Goal: Task Accomplishment & Management: Use online tool/utility

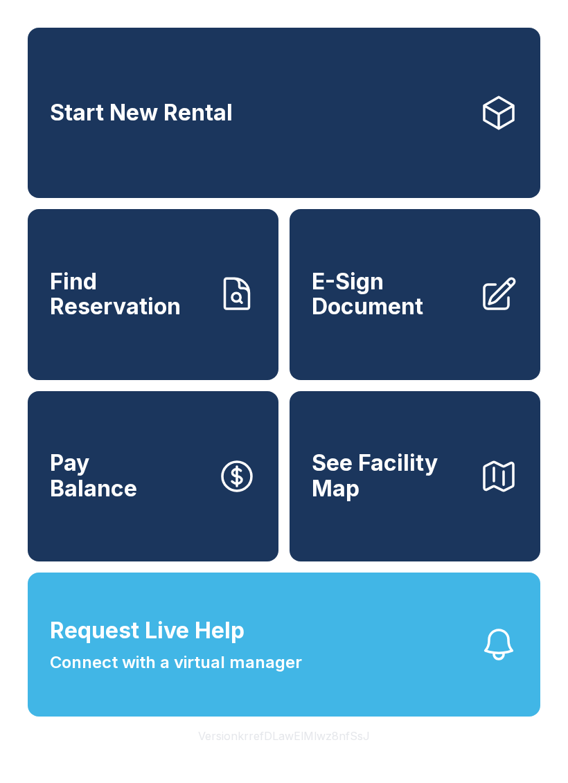
click at [424, 501] on span "See Facility Map" at bounding box center [389, 476] width 156 height 51
click at [503, 664] on icon "button" at bounding box center [498, 644] width 39 height 39
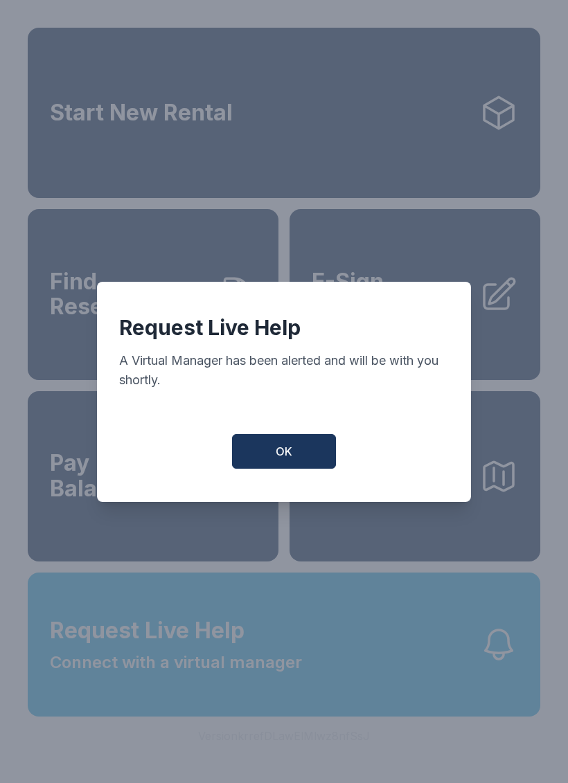
click at [298, 465] on button "OK" at bounding box center [284, 451] width 104 height 35
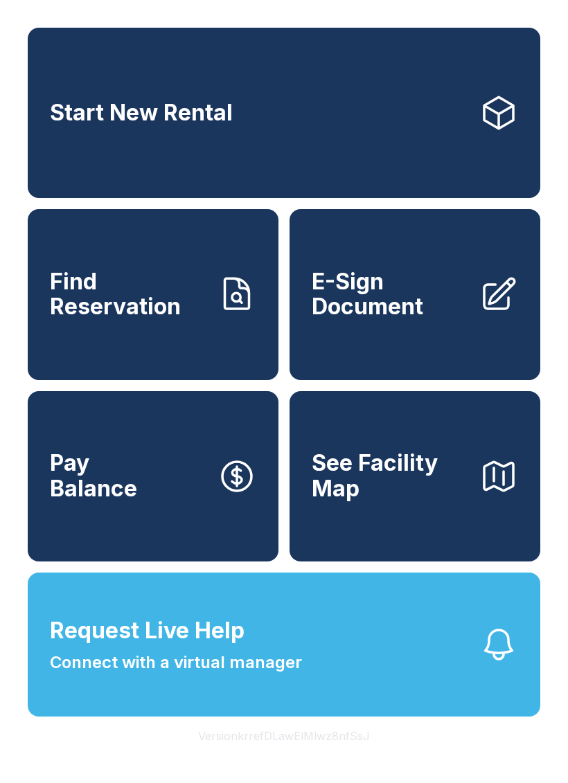
click at [239, 307] on icon at bounding box center [236, 294] width 39 height 39
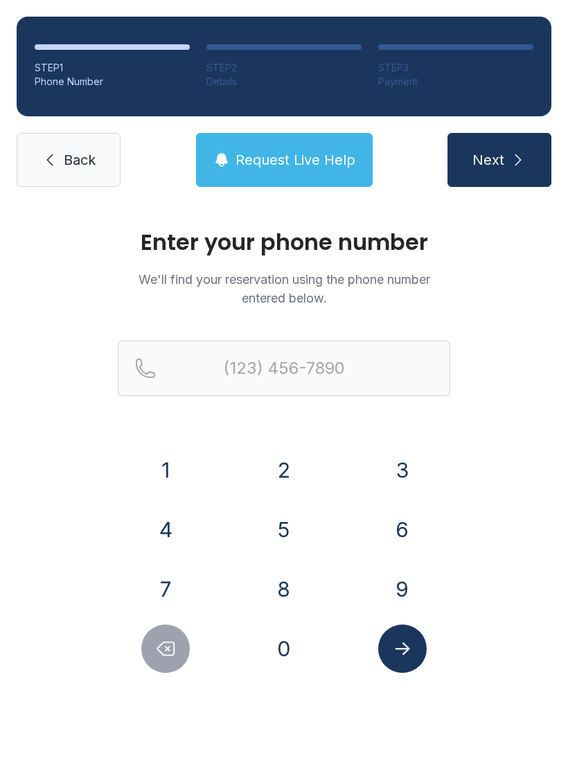
click at [406, 487] on button "3" at bounding box center [402, 470] width 48 height 48
click at [166, 474] on button "1" at bounding box center [165, 470] width 48 height 48
click at [280, 582] on button "8" at bounding box center [284, 589] width 48 height 48
click at [183, 590] on button "7" at bounding box center [165, 589] width 48 height 48
click at [181, 478] on button "1" at bounding box center [165, 470] width 48 height 48
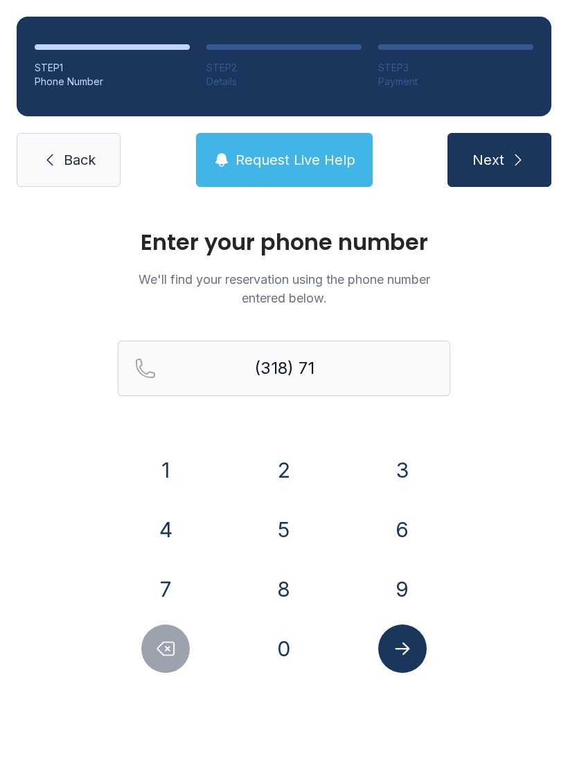
click at [411, 518] on button "6" at bounding box center [402, 529] width 48 height 48
click at [412, 576] on button "9" at bounding box center [402, 589] width 48 height 48
click at [291, 637] on button "0" at bounding box center [284, 648] width 48 height 48
click at [300, 581] on button "8" at bounding box center [284, 589] width 48 height 48
click at [288, 588] on button "8" at bounding box center [284, 589] width 48 height 48
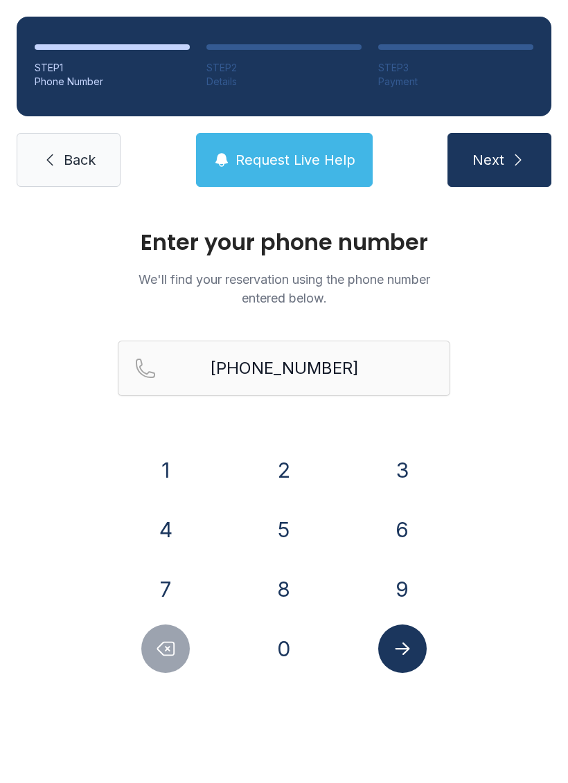
click at [520, 173] on button "Next" at bounding box center [499, 160] width 104 height 54
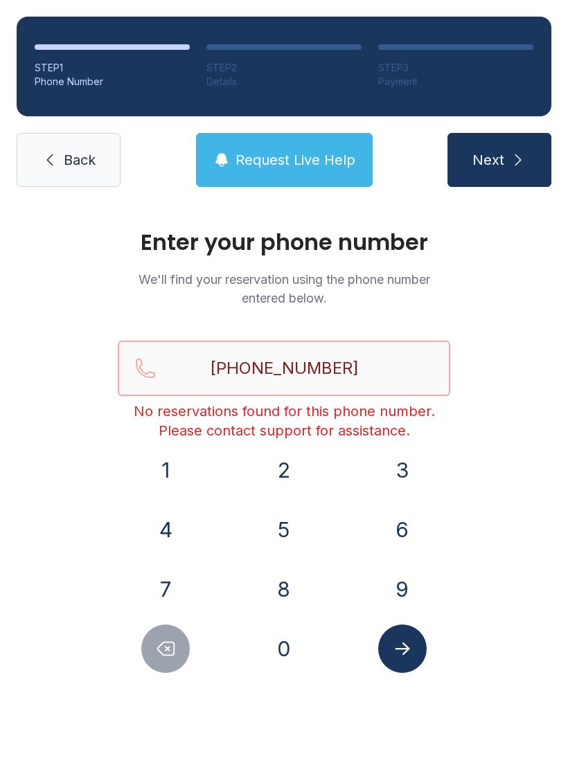
click at [370, 365] on input "[PHONE_NUMBER]" at bounding box center [284, 368] width 332 height 55
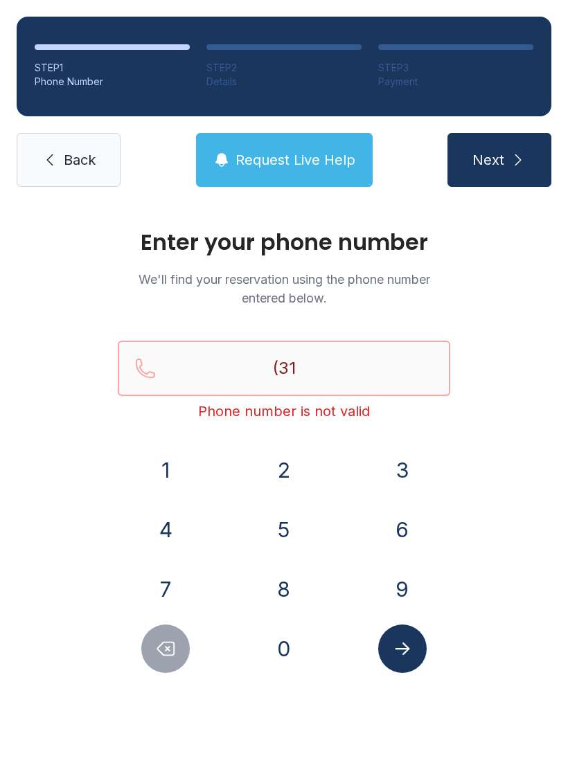
click at [498, 160] on button "Next" at bounding box center [499, 160] width 104 height 54
click at [515, 157] on icon "submit" at bounding box center [517, 160] width 17 height 17
click at [523, 153] on icon "submit" at bounding box center [517, 160] width 17 height 17
click at [344, 354] on input "(" at bounding box center [284, 368] width 332 height 55
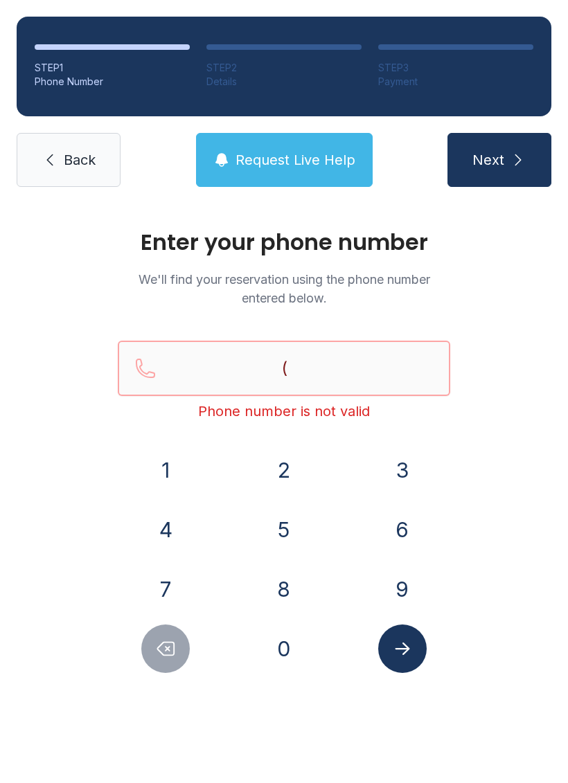
click at [343, 354] on input "(" at bounding box center [284, 368] width 332 height 55
type input "("
click at [102, 134] on link "Back" at bounding box center [69, 160] width 104 height 54
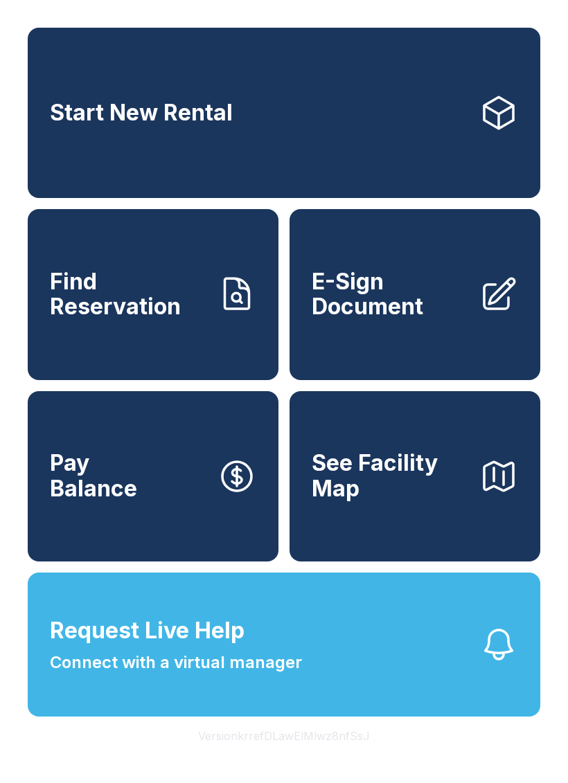
click at [471, 702] on button "Request Live Help Connect with a virtual manager" at bounding box center [284, 644] width 512 height 144
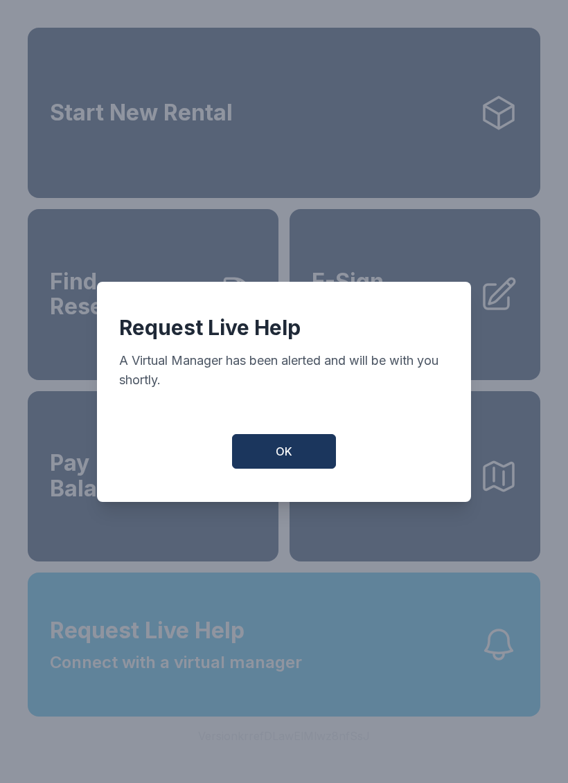
click at [301, 446] on button "OK" at bounding box center [284, 451] width 104 height 35
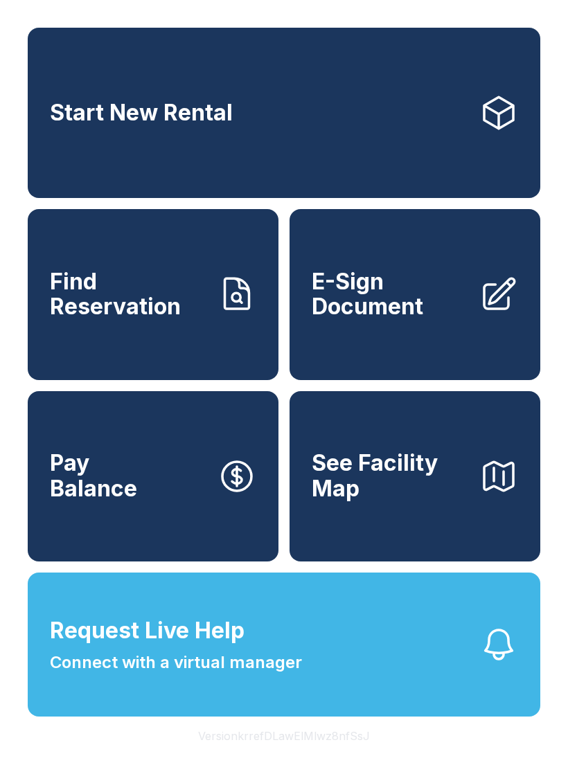
click at [496, 664] on icon "button" at bounding box center [498, 644] width 39 height 39
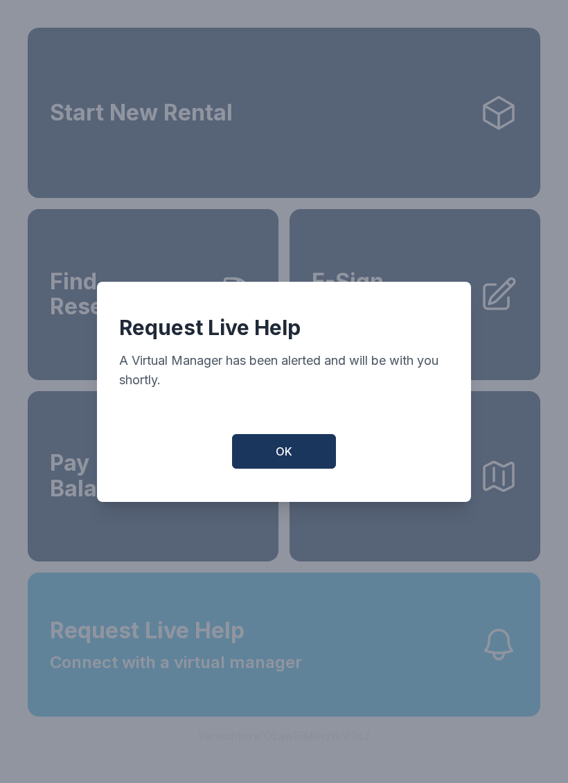
click at [282, 455] on span "OK" at bounding box center [283, 451] width 17 height 17
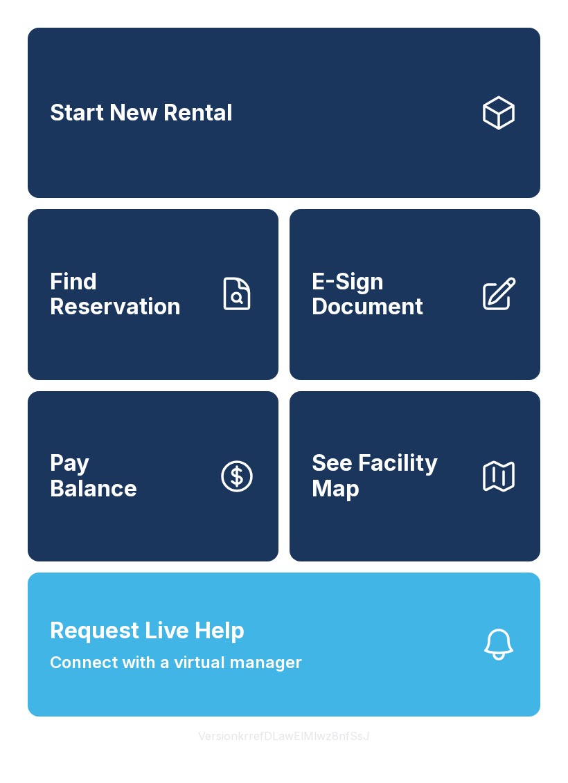
click at [491, 659] on icon "button" at bounding box center [498, 644] width 27 height 29
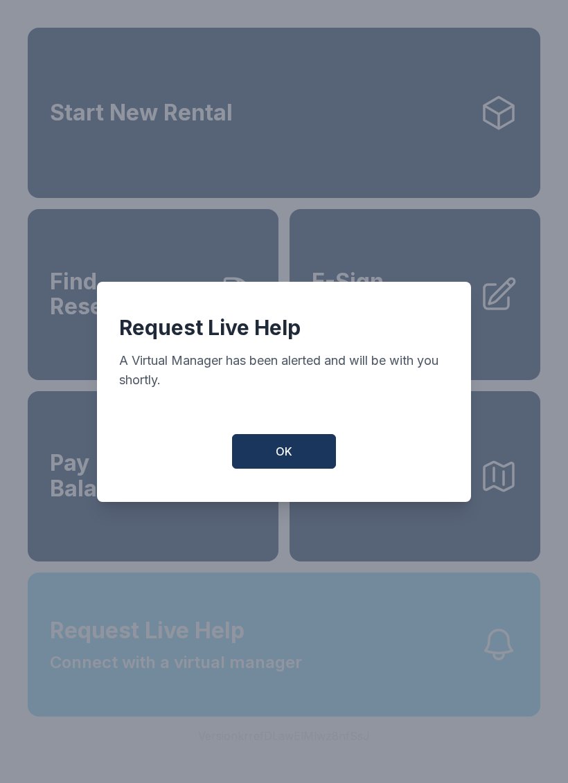
click at [490, 669] on div "Request Live Help A Virtual Manager has been alerted and will be with you short…" at bounding box center [284, 391] width 568 height 783
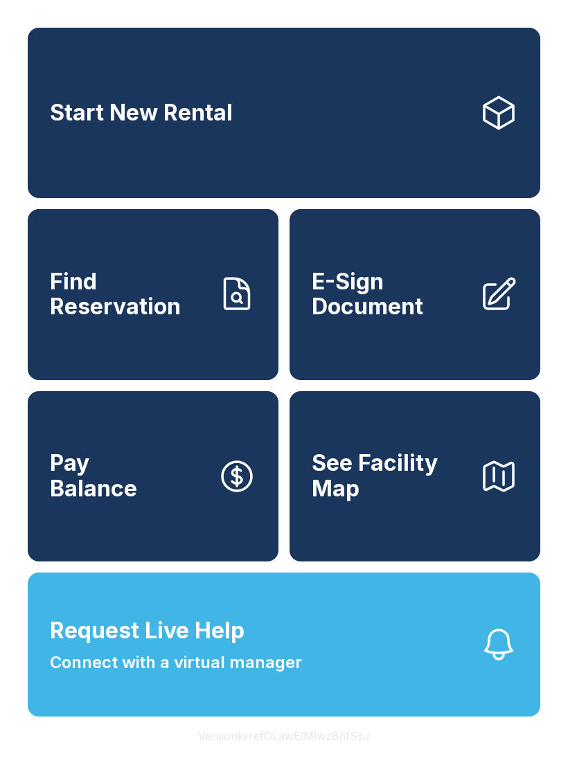
click at [502, 664] on icon "button" at bounding box center [498, 644] width 39 height 39
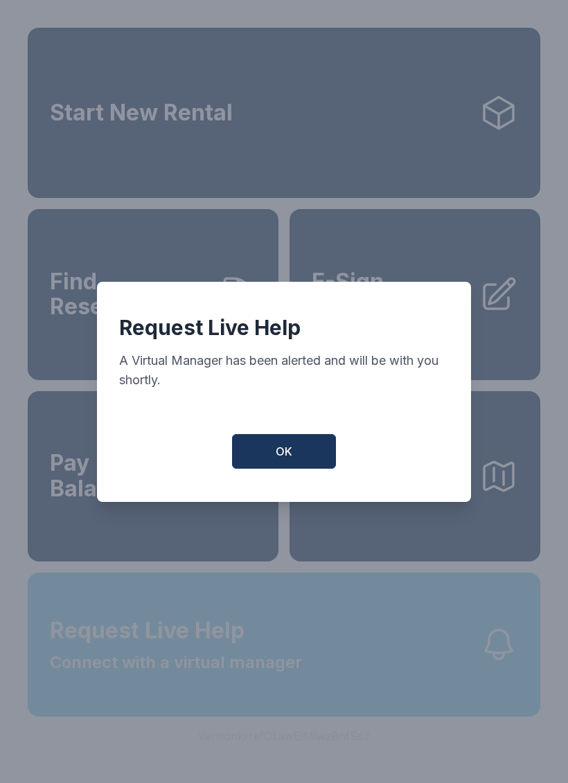
click at [502, 684] on div "Request Live Help A Virtual Manager has been alerted and will be with you short…" at bounding box center [284, 391] width 568 height 783
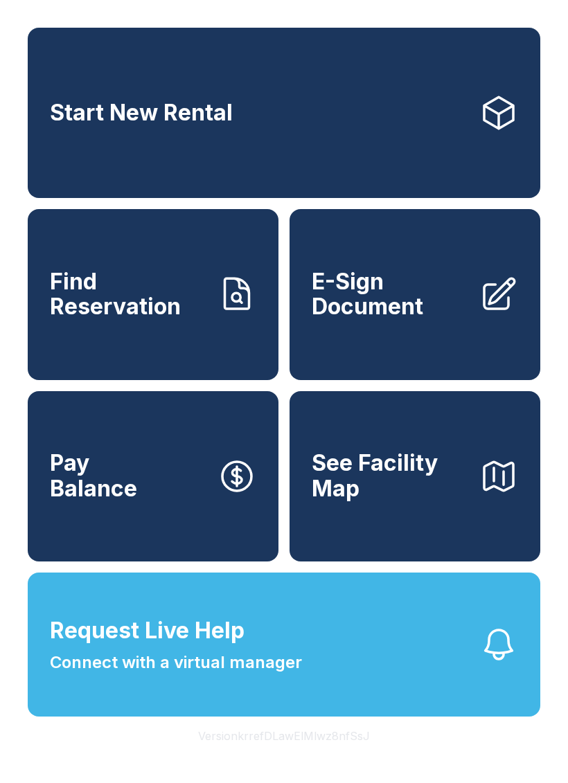
click at [496, 664] on icon "button" at bounding box center [498, 644] width 39 height 39
click at [503, 680] on div "Request Live Help A Virtual Manager has been alerted and will be with you short…" at bounding box center [284, 391] width 568 height 783
click at [245, 307] on icon at bounding box center [237, 294] width 24 height 30
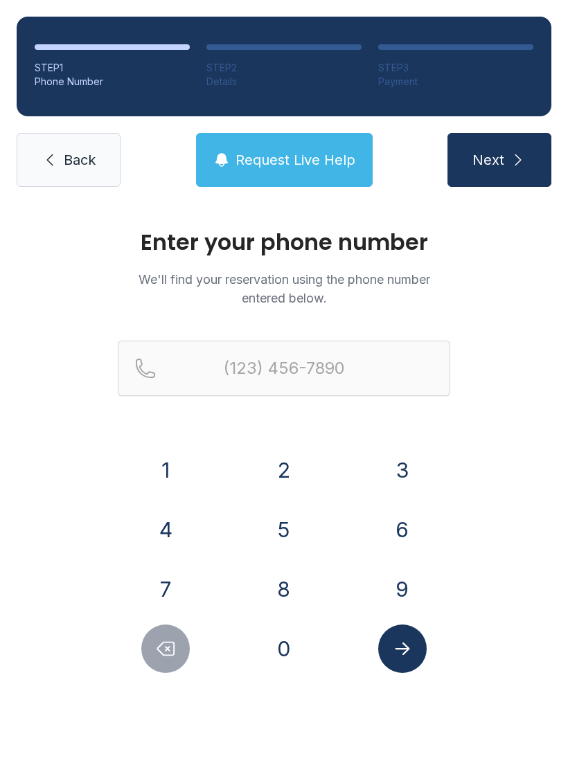
click at [321, 158] on span "Request Live Help" at bounding box center [295, 159] width 120 height 19
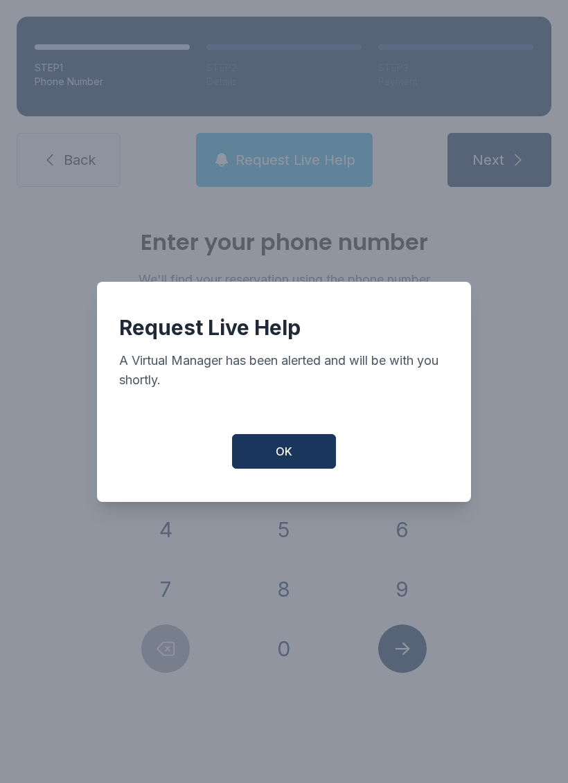
click at [300, 453] on button "OK" at bounding box center [284, 451] width 104 height 35
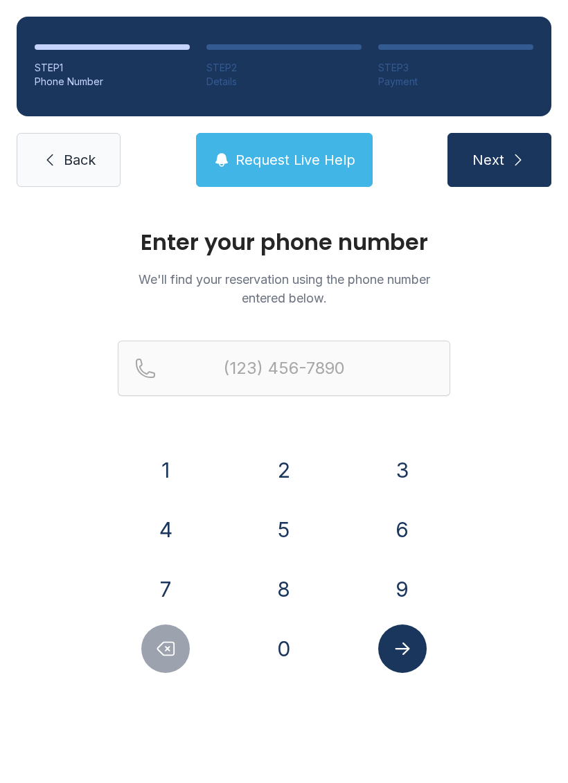
click at [404, 469] on button "3" at bounding box center [402, 470] width 48 height 48
click at [181, 460] on button "1" at bounding box center [165, 470] width 48 height 48
click at [287, 579] on button "8" at bounding box center [284, 589] width 48 height 48
click at [178, 577] on button "7" at bounding box center [165, 589] width 48 height 48
click at [181, 455] on button "1" at bounding box center [165, 470] width 48 height 48
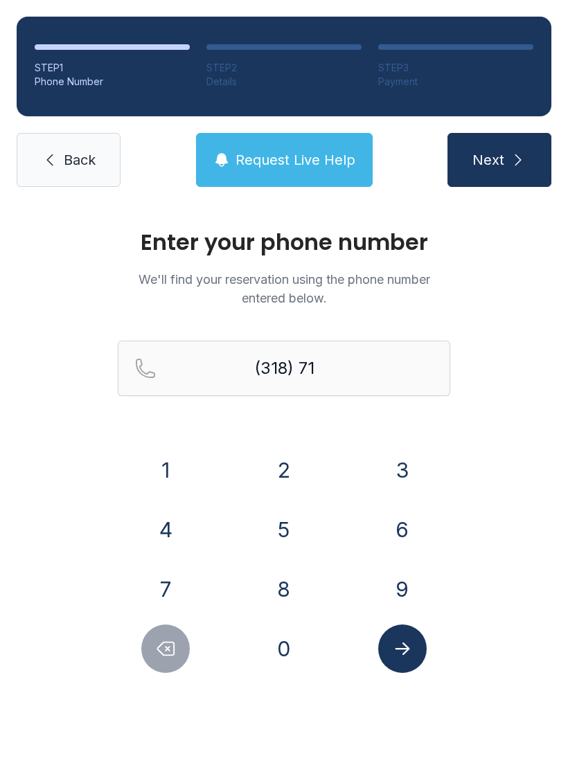
click at [397, 521] on button "6" at bounding box center [402, 529] width 48 height 48
click at [409, 582] on button "9" at bounding box center [402, 589] width 48 height 48
click at [296, 637] on button "0" at bounding box center [284, 648] width 48 height 48
click at [280, 595] on button "8" at bounding box center [284, 589] width 48 height 48
click at [279, 595] on button "8" at bounding box center [284, 589] width 48 height 48
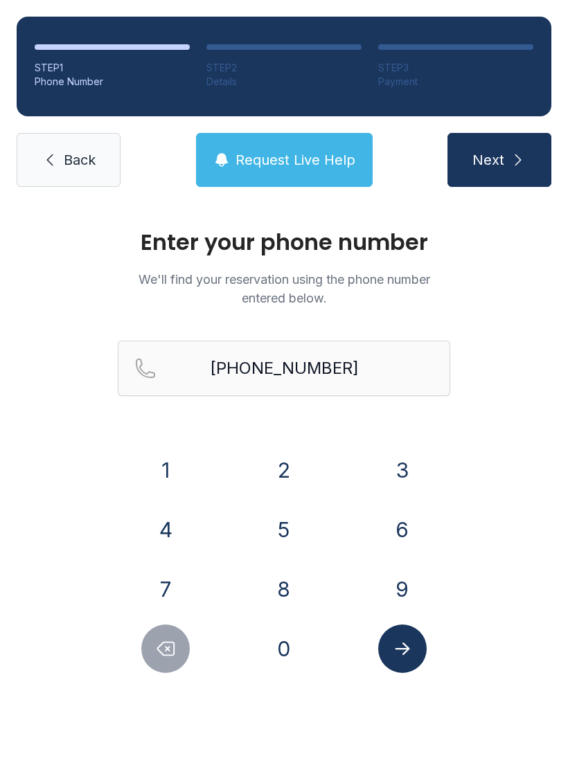
click at [520, 171] on button "Next" at bounding box center [499, 160] width 104 height 54
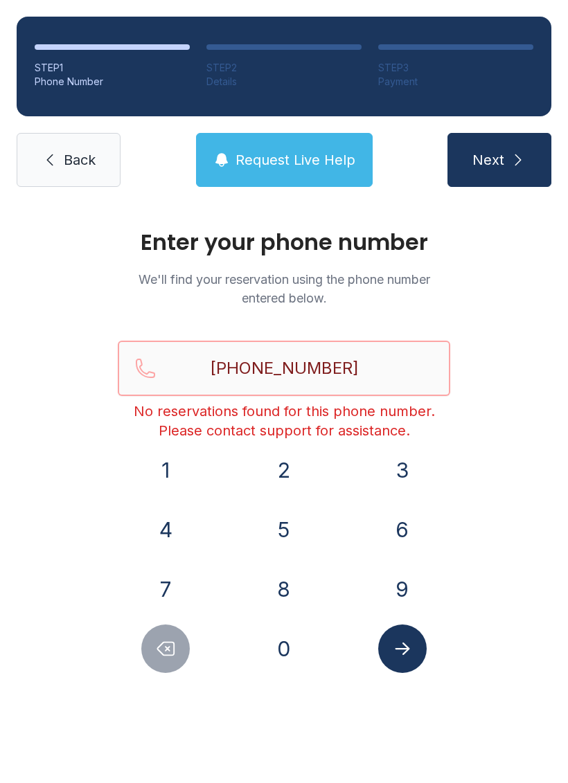
click at [378, 395] on input "[PHONE_NUMBER]" at bounding box center [284, 368] width 332 height 55
paste input "Reservation phone number"
type input "[PHONE_NUMBER]"
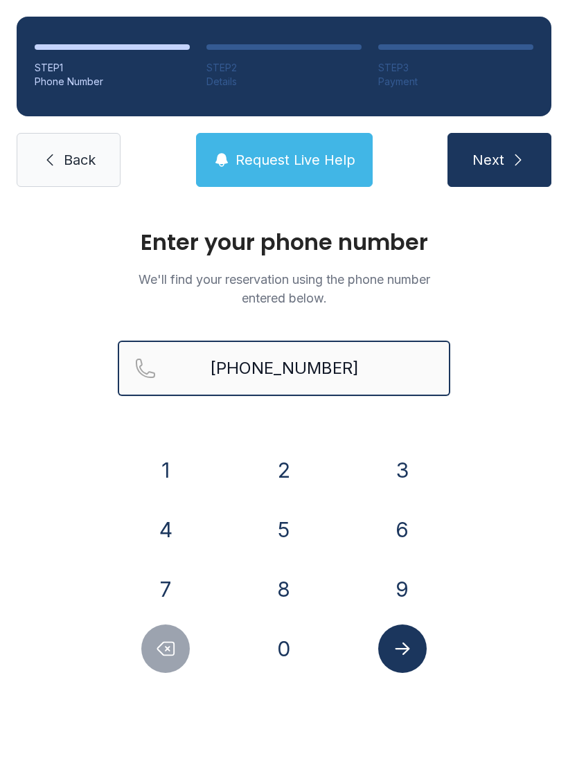
click at [201, 366] on input "[PHONE_NUMBER]" at bounding box center [284, 368] width 332 height 55
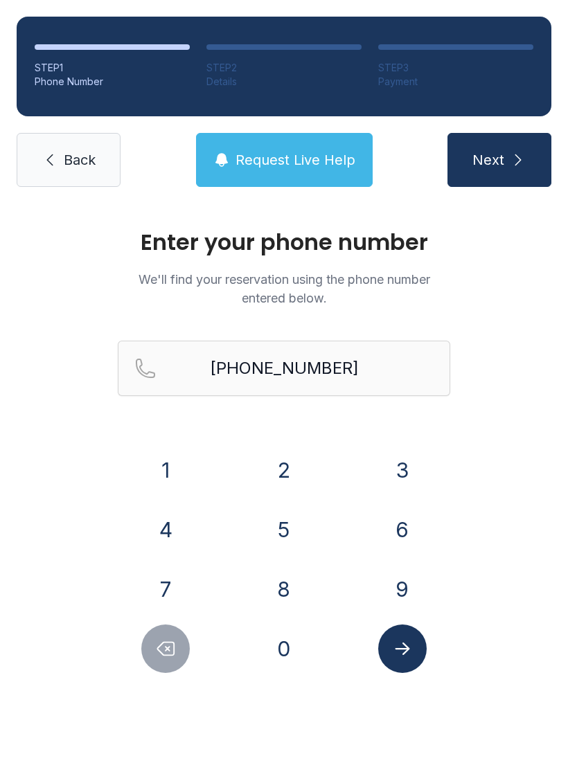
click at [170, 476] on button "1" at bounding box center [165, 470] width 48 height 48
click at [165, 457] on button "1" at bounding box center [165, 470] width 48 height 48
click at [89, 161] on span "Back" at bounding box center [80, 159] width 32 height 19
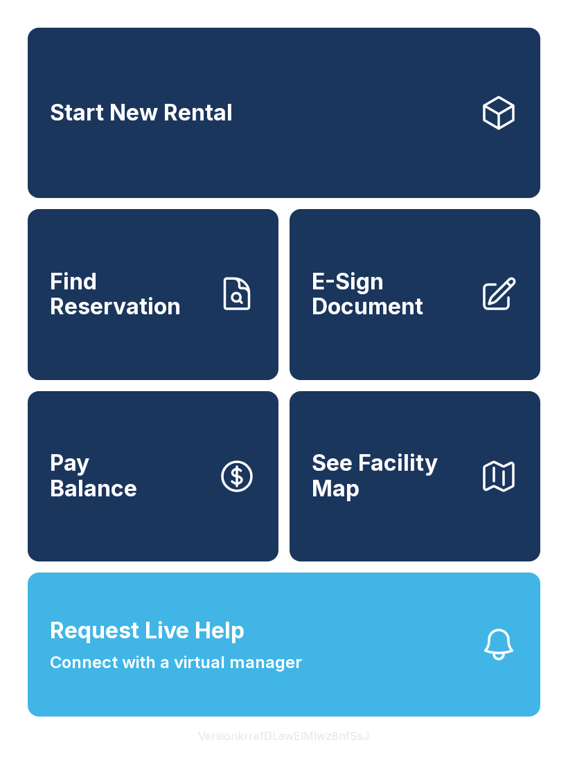
click at [164, 518] on button "Pay Balance" at bounding box center [153, 476] width 251 height 170
click at [502, 309] on icon at bounding box center [499, 294] width 30 height 30
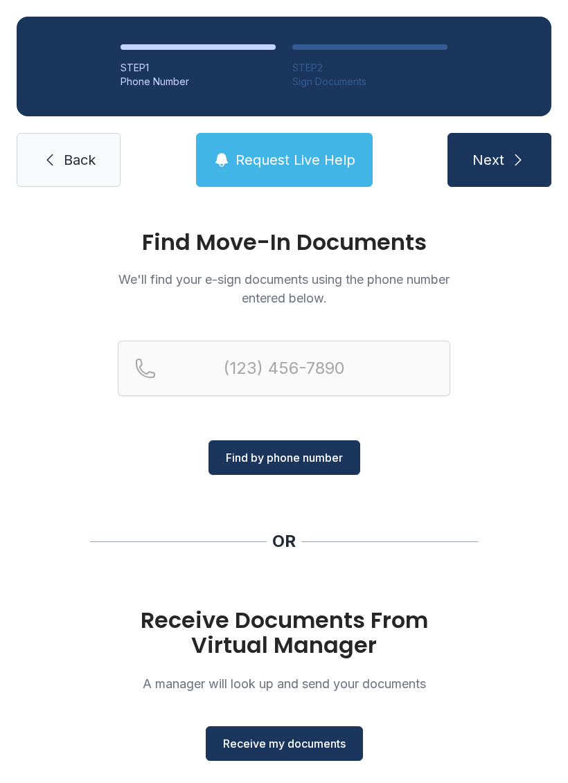
click at [299, 744] on span "Receive my documents" at bounding box center [284, 743] width 123 height 17
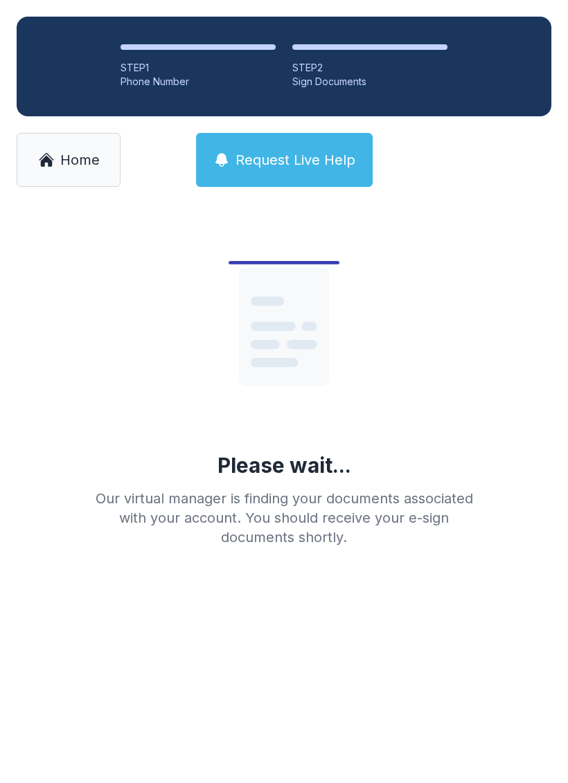
click at [107, 167] on link "Home" at bounding box center [69, 160] width 104 height 54
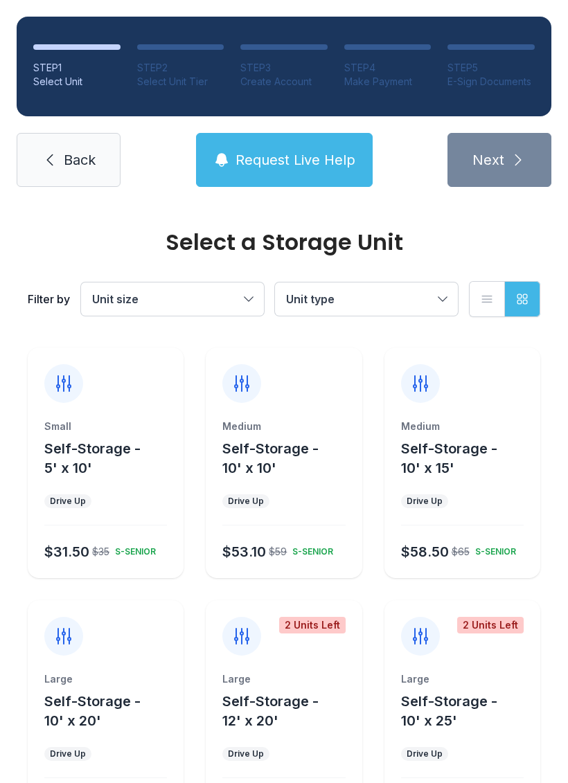
click at [79, 149] on link "Back" at bounding box center [69, 160] width 104 height 54
